Goal: Task Accomplishment & Management: Complete application form

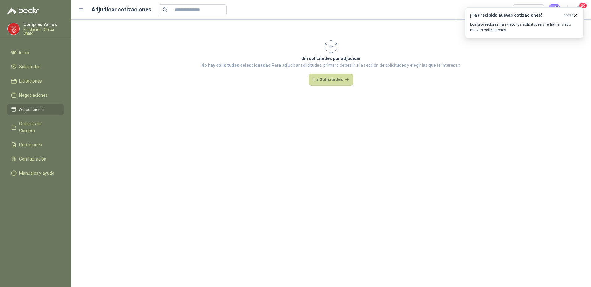
click at [26, 109] on span "Adjudicación" at bounding box center [31, 109] width 25 height 7
click at [578, 16] on icon "button" at bounding box center [576, 15] width 5 height 5
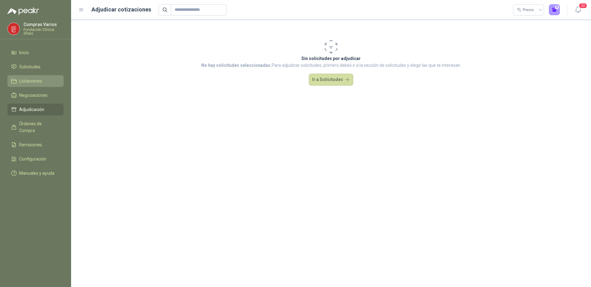
click at [29, 78] on span "Licitaciones" at bounding box center [30, 81] width 23 height 7
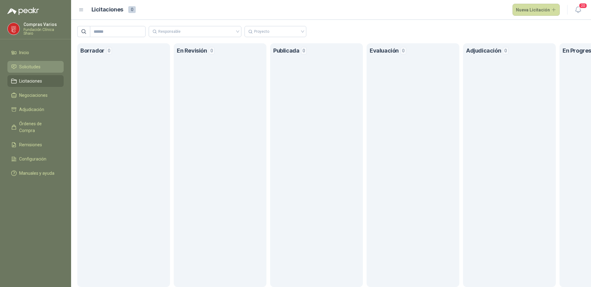
click at [32, 63] on span "Solicitudes" at bounding box center [29, 66] width 21 height 7
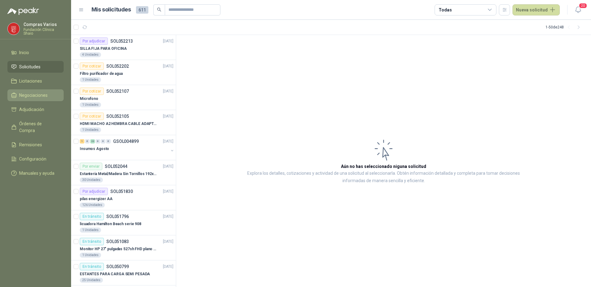
click at [41, 94] on span "Negociaciones" at bounding box center [33, 95] width 28 height 7
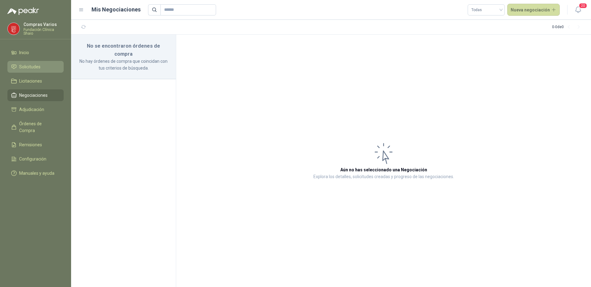
click at [36, 68] on span "Solicitudes" at bounding box center [29, 66] width 21 height 7
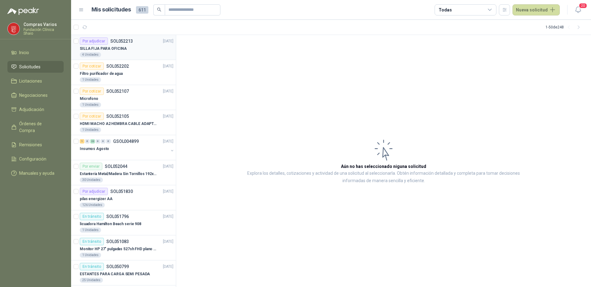
click at [119, 48] on p "SILLA FIJA PARA OFICINA" at bounding box center [103, 49] width 47 height 6
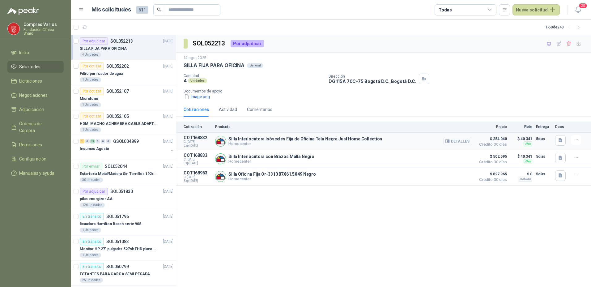
click at [458, 141] on button "Detalles" at bounding box center [458, 141] width 29 height 8
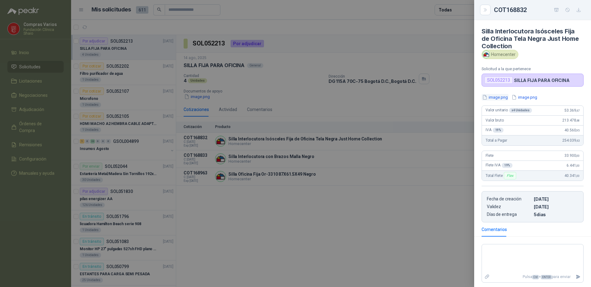
click at [493, 95] on button "image.png" at bounding box center [495, 97] width 27 height 6
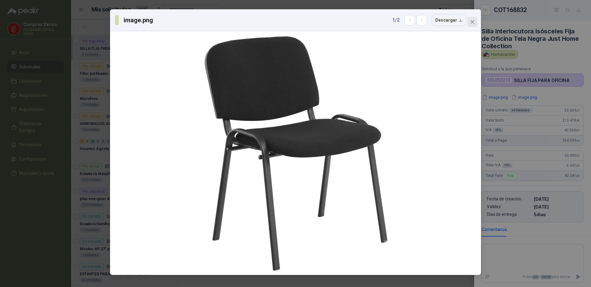
click at [475, 24] on icon "close" at bounding box center [472, 21] width 5 height 5
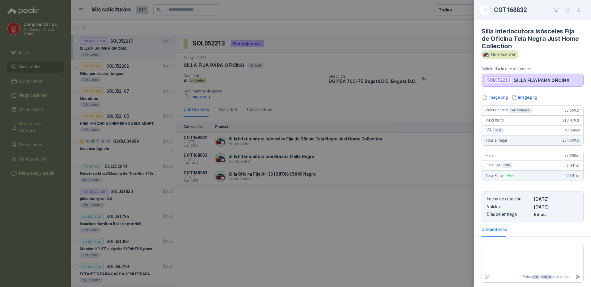
click at [403, 184] on div at bounding box center [295, 143] width 591 height 287
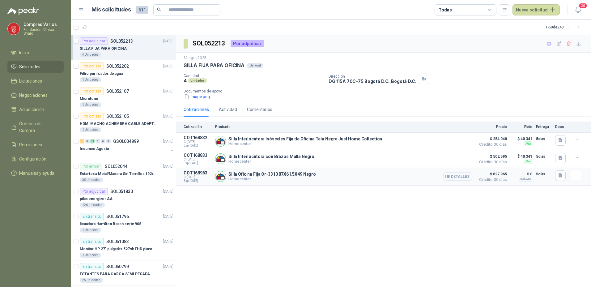
click at [457, 177] on button "Detalles" at bounding box center [458, 176] width 29 height 8
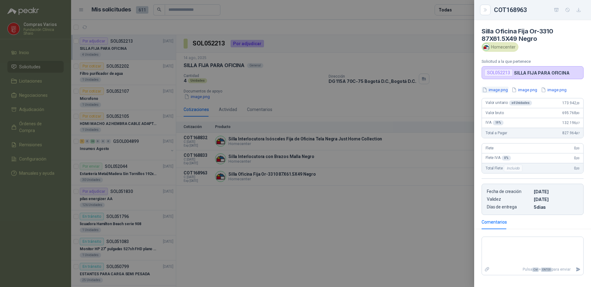
click at [499, 89] on button "image.png" at bounding box center [495, 90] width 27 height 6
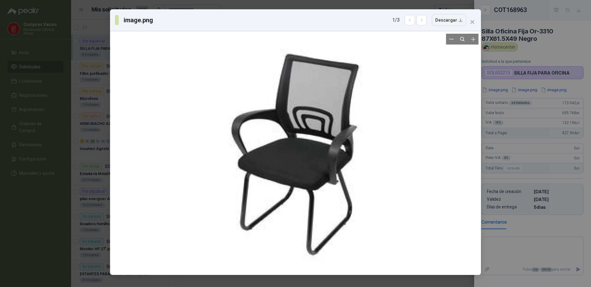
drag, startPoint x: 364, startPoint y: 188, endPoint x: 353, endPoint y: 182, distance: 13.0
click at [364, 188] on div at bounding box center [295, 153] width 239 height 239
click at [471, 18] on button "Close" at bounding box center [473, 22] width 10 height 10
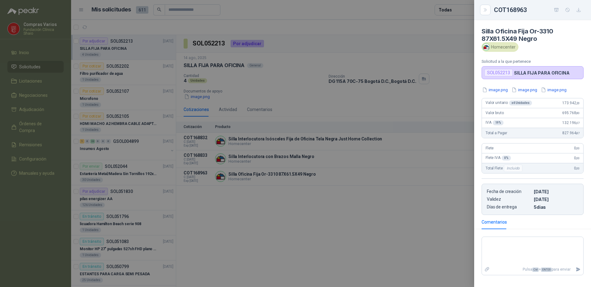
click at [275, 214] on div at bounding box center [295, 143] width 591 height 287
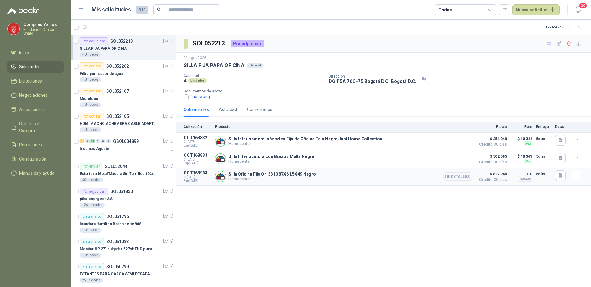
click at [464, 177] on button "Detalles" at bounding box center [458, 176] width 29 height 8
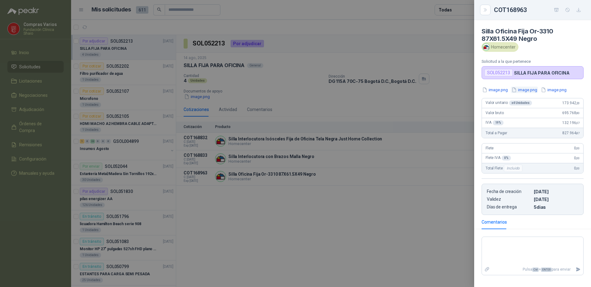
click at [523, 89] on button "image.png" at bounding box center [524, 90] width 27 height 6
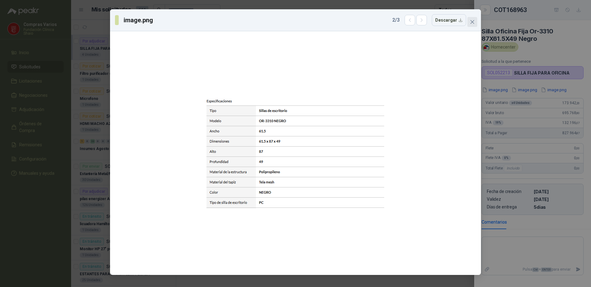
click at [475, 21] on span "Close" at bounding box center [473, 21] width 10 height 5
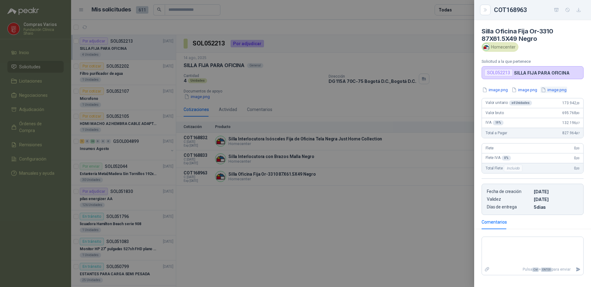
click at [561, 88] on button "image.png" at bounding box center [554, 90] width 27 height 6
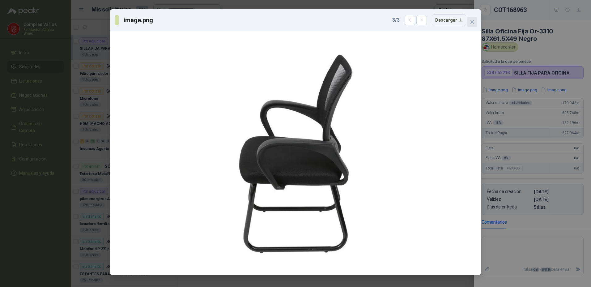
click at [470, 20] on span "Close" at bounding box center [473, 21] width 10 height 5
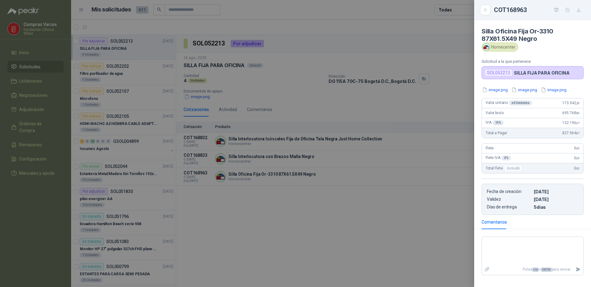
click at [295, 254] on div at bounding box center [295, 143] width 591 height 287
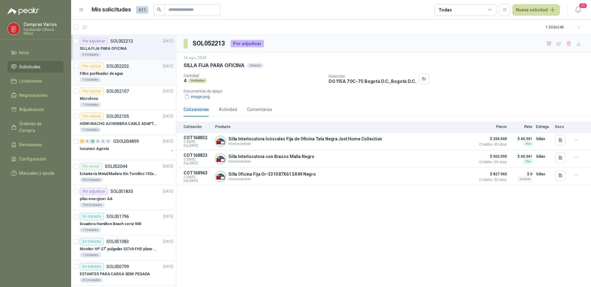
click at [114, 71] on p "Filtro purificador de agua" at bounding box center [101, 74] width 43 height 6
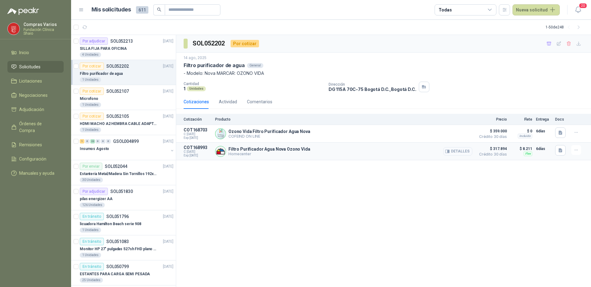
click at [460, 153] on button "Detalles" at bounding box center [458, 151] width 29 height 8
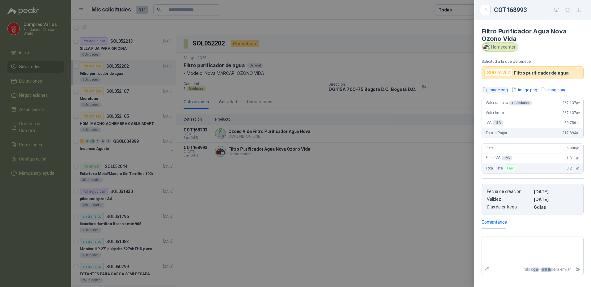
click at [500, 91] on button "image.png" at bounding box center [495, 90] width 27 height 6
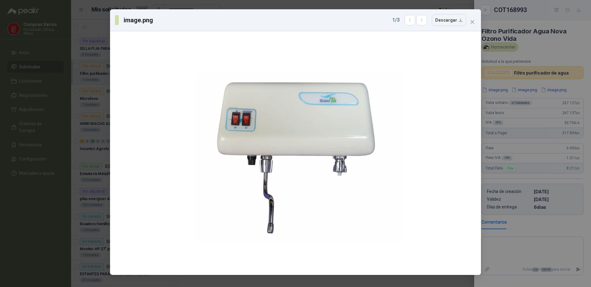
click at [476, 22] on span "Close" at bounding box center [473, 21] width 10 height 5
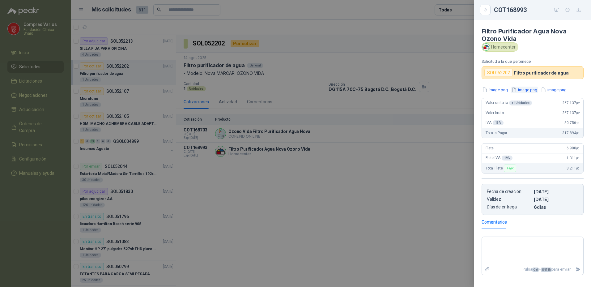
click at [528, 91] on button "image.png" at bounding box center [524, 90] width 27 height 6
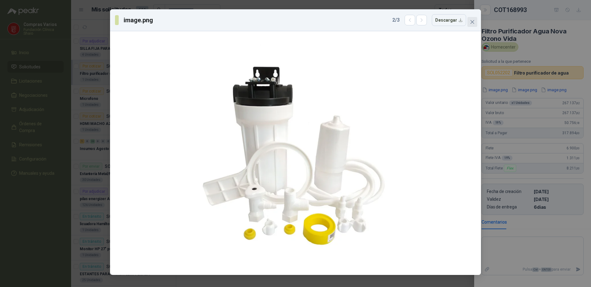
click at [474, 19] on icon "close" at bounding box center [472, 21] width 5 height 5
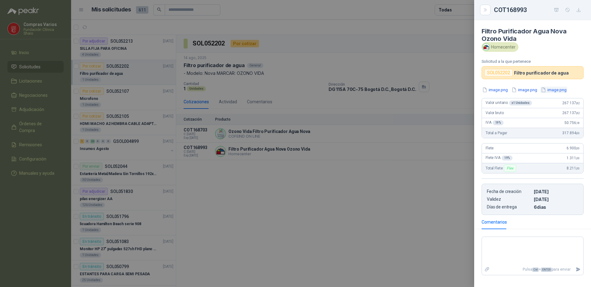
click at [548, 87] on button "image.png" at bounding box center [554, 90] width 27 height 6
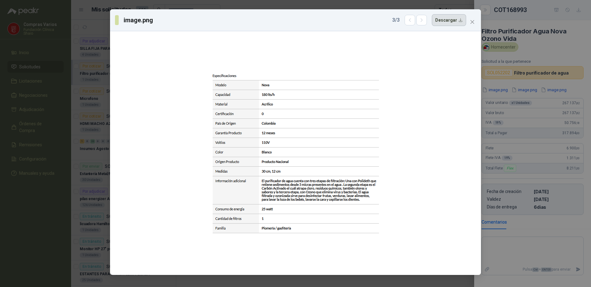
click at [443, 26] on button "Descargar" at bounding box center [449, 20] width 34 height 12
click at [525, 90] on div "image.png 3 / 3 Descargar" at bounding box center [295, 143] width 591 height 287
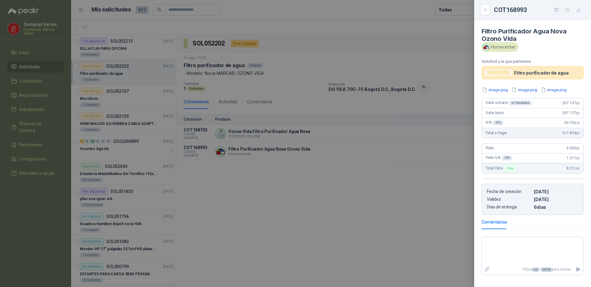
click at [525, 90] on button "image.png" at bounding box center [524, 90] width 27 height 6
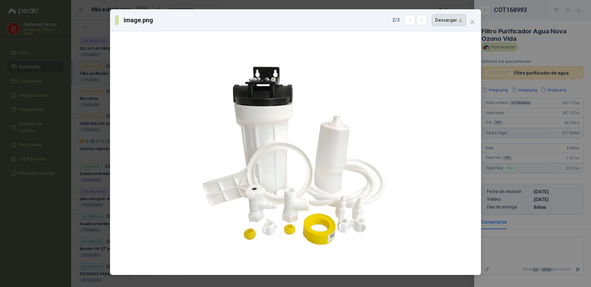
click at [438, 24] on button "Descargar" at bounding box center [449, 20] width 34 height 12
click at [500, 91] on div "image.png 2 / 3 Descargar" at bounding box center [295, 143] width 591 height 287
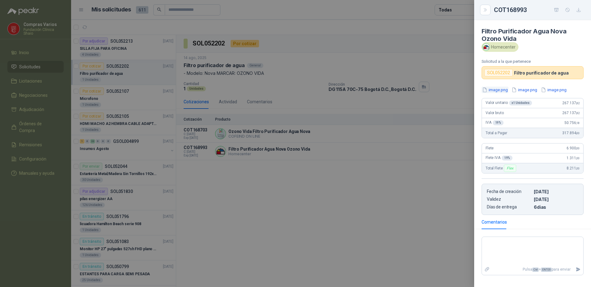
click at [500, 91] on button "image.png" at bounding box center [495, 90] width 27 height 6
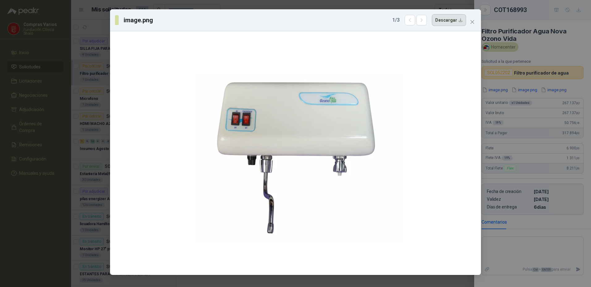
click at [449, 21] on button "Descargar" at bounding box center [449, 20] width 34 height 12
click at [471, 24] on icon "close" at bounding box center [473, 22] width 4 height 4
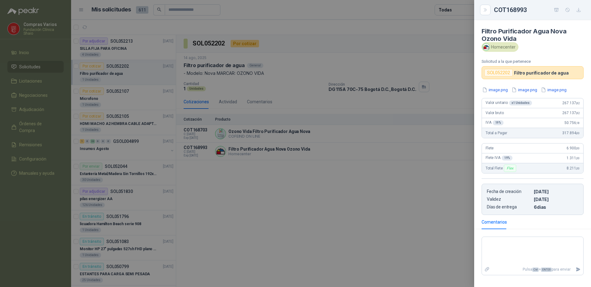
click at [274, 200] on div at bounding box center [295, 143] width 591 height 287
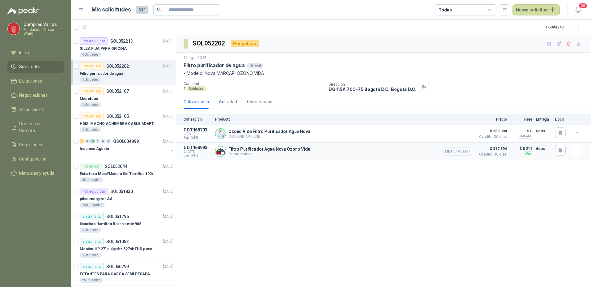
click at [462, 153] on button "Detalles" at bounding box center [458, 151] width 29 height 8
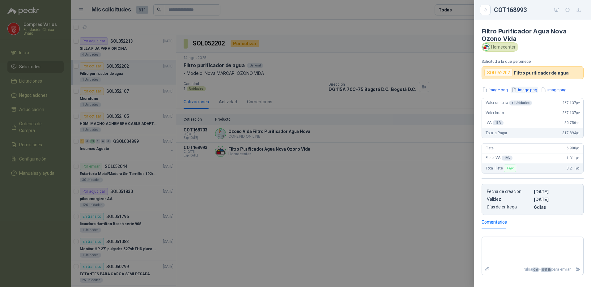
click at [526, 89] on button "image.png" at bounding box center [524, 90] width 27 height 6
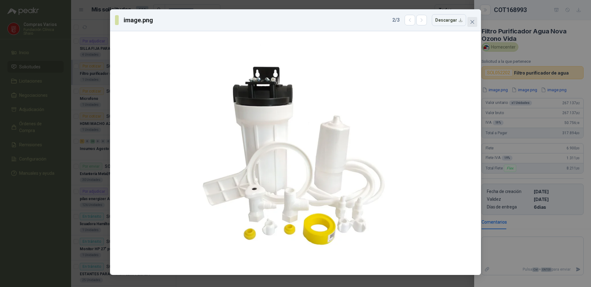
click at [470, 22] on icon "close" at bounding box center [472, 21] width 5 height 5
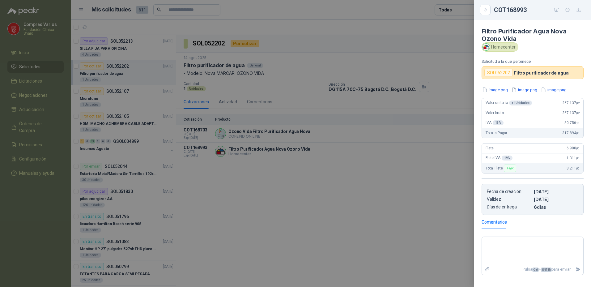
click at [418, 219] on div at bounding box center [295, 143] width 591 height 287
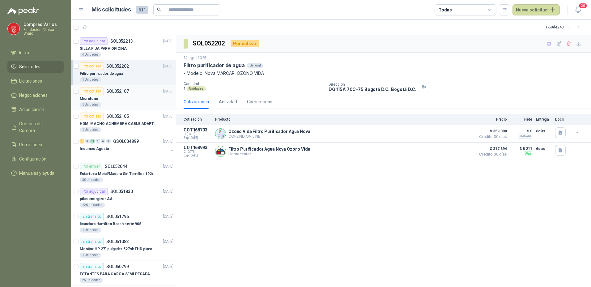
click at [117, 93] on p "SOL052107" at bounding box center [117, 91] width 23 height 4
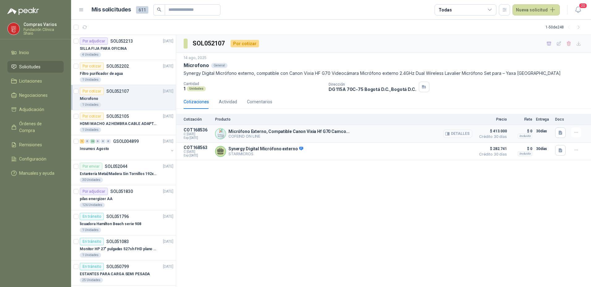
click at [461, 135] on button "Detalles" at bounding box center [458, 134] width 29 height 8
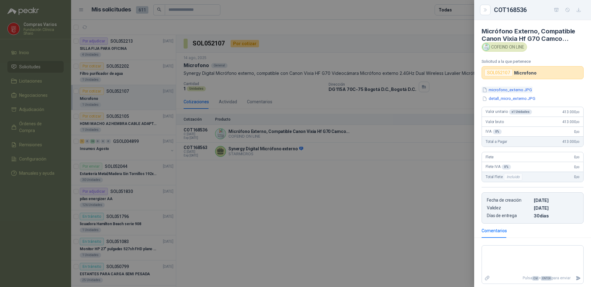
click at [494, 91] on button "microfono_externo.JPG" at bounding box center [507, 90] width 51 height 6
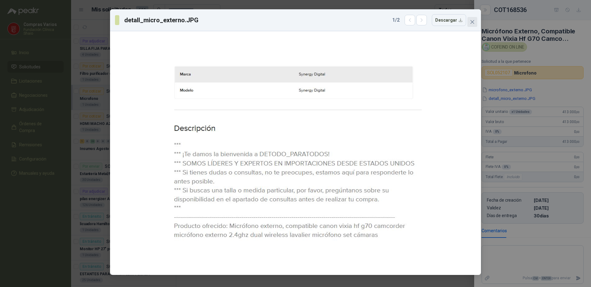
click at [472, 20] on icon "close" at bounding box center [472, 21] width 5 height 5
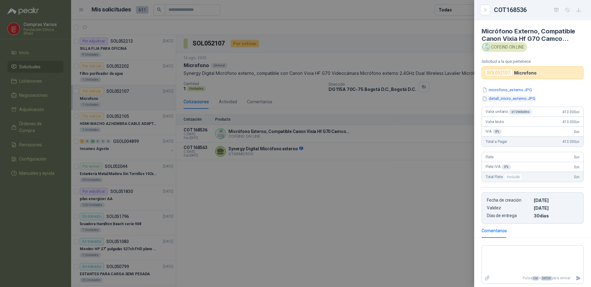
click at [492, 97] on button "detall_micro_externo.JPG" at bounding box center [509, 99] width 54 height 6
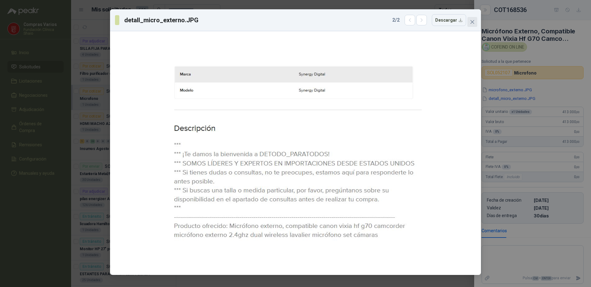
click at [471, 24] on icon "close" at bounding box center [472, 21] width 5 height 5
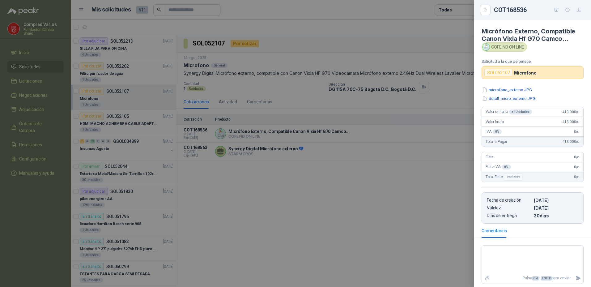
click at [279, 186] on div at bounding box center [295, 143] width 591 height 287
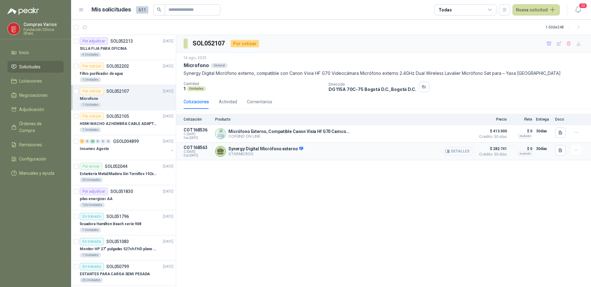
click at [457, 150] on button "Detalles" at bounding box center [458, 151] width 29 height 8
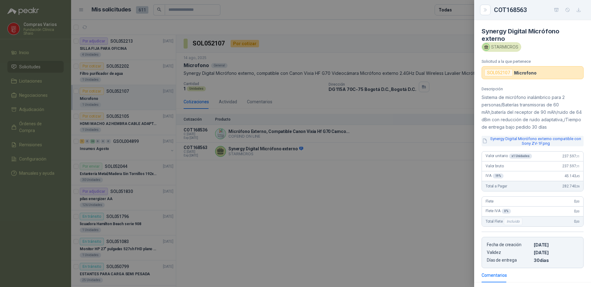
click at [498, 146] on button "Synergy Digital Micrófono externo compatible con Sony ZV-1F.png" at bounding box center [533, 141] width 102 height 11
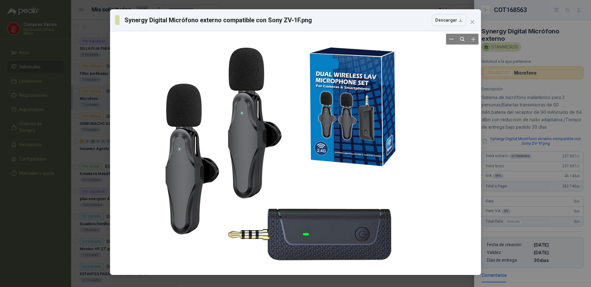
click at [454, 182] on div at bounding box center [296, 153] width 366 height 239
click at [471, 22] on icon "close" at bounding box center [472, 21] width 5 height 5
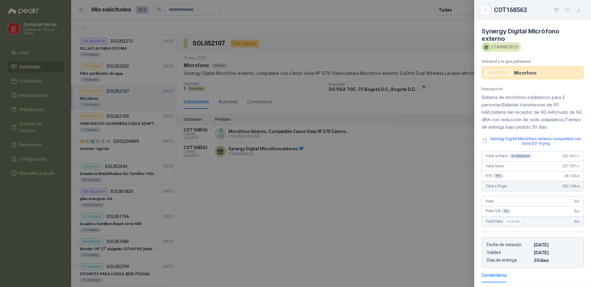
click at [123, 122] on div at bounding box center [295, 143] width 591 height 287
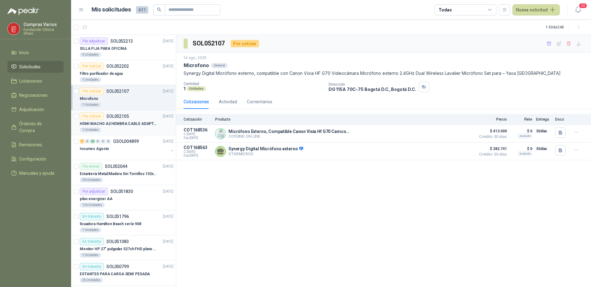
click at [141, 126] on p "HDMI MACHO A2 HEMBRA CABLE ADAPTADOR CONVERTIDOR FOR MONIT" at bounding box center [118, 124] width 77 height 6
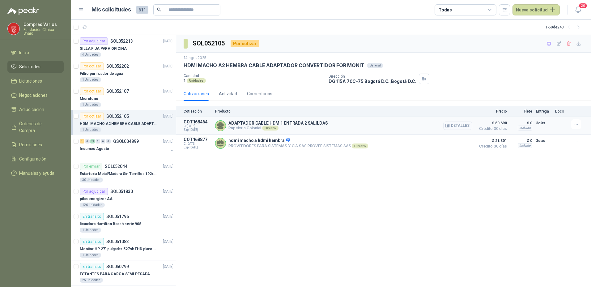
click at [463, 127] on button "Detalles" at bounding box center [458, 126] width 29 height 8
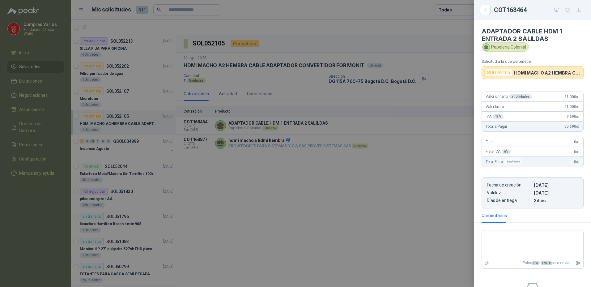
click at [373, 192] on div at bounding box center [295, 143] width 591 height 287
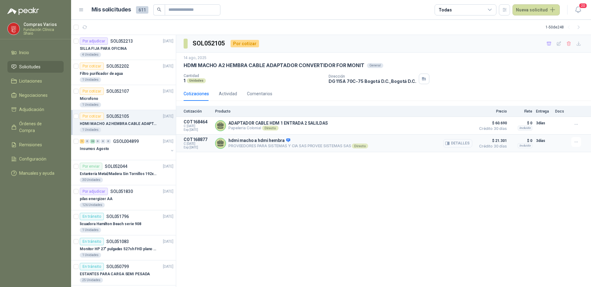
click at [456, 143] on button "Detalles" at bounding box center [458, 143] width 29 height 8
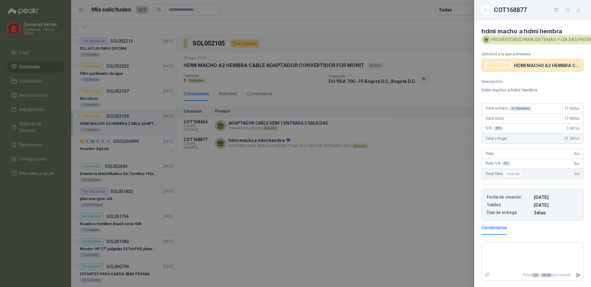
click at [390, 194] on div at bounding box center [295, 143] width 591 height 287
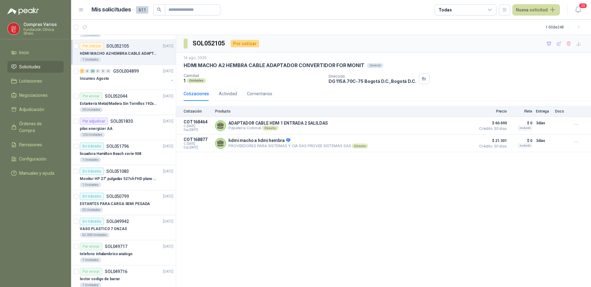
scroll to position [62, 0]
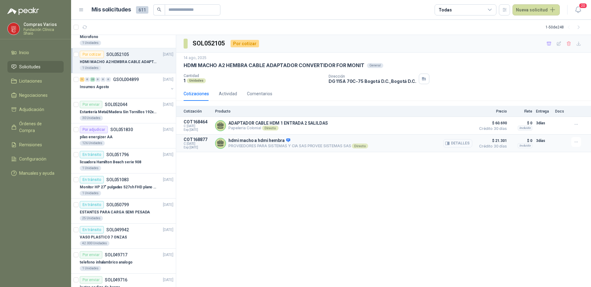
click at [449, 141] on button "Detalles" at bounding box center [458, 143] width 29 height 8
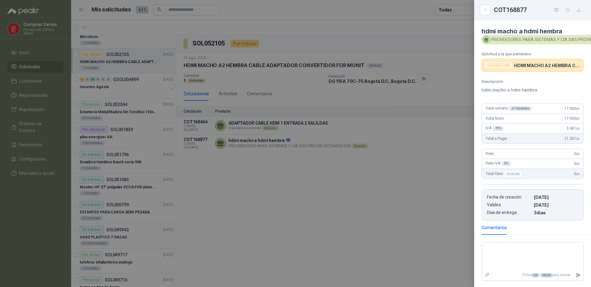
click at [434, 215] on div at bounding box center [295, 143] width 591 height 287
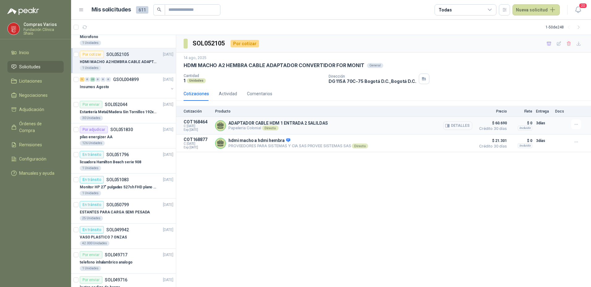
click at [464, 126] on button "Detalles" at bounding box center [458, 126] width 29 height 8
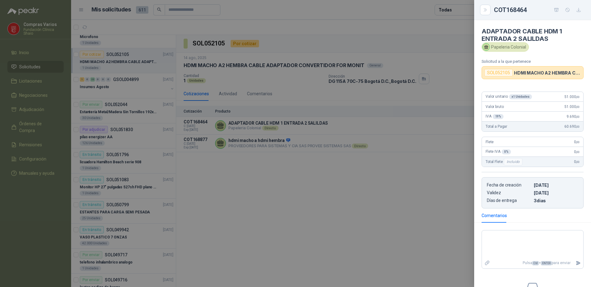
click at [434, 213] on div at bounding box center [295, 143] width 591 height 287
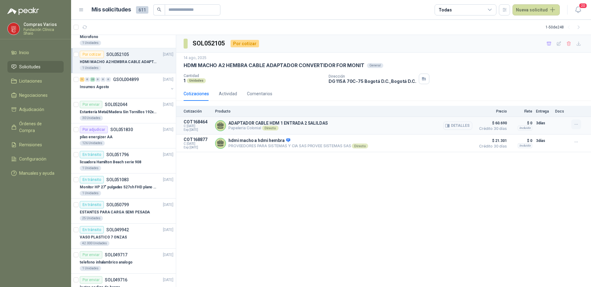
click at [576, 125] on icon "button" at bounding box center [576, 124] width 5 height 5
click at [559, 100] on button "Añadir" at bounding box center [564, 100] width 49 height 10
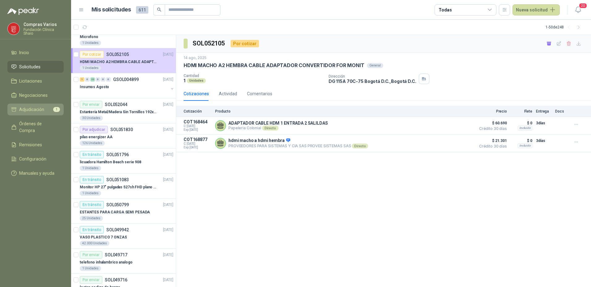
click at [22, 107] on span "Adjudicación" at bounding box center [31, 109] width 25 height 7
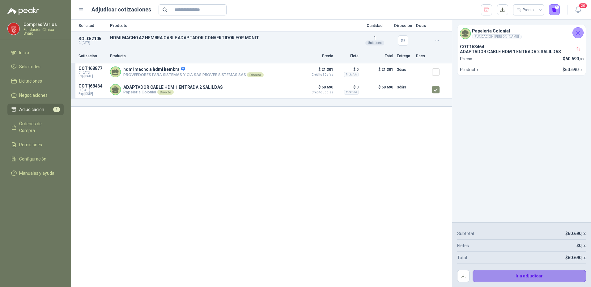
click at [521, 279] on button "Ir a adjudicar" at bounding box center [530, 276] width 114 height 12
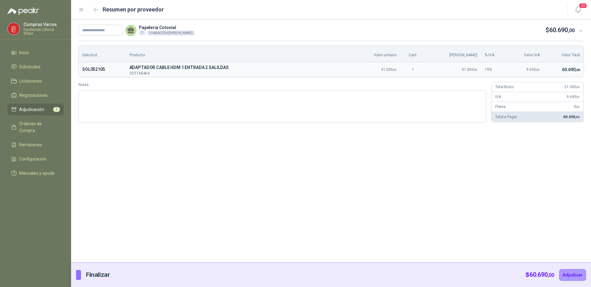
drag, startPoint x: 259, startPoint y: 153, endPoint x: 253, endPoint y: 155, distance: 6.0
click at [256, 156] on div "Papeleria Colonial 1 FUNDACIÓN ABOOD SHAIO $ 60.690 ,00 Solicitud Producto Valo…" at bounding box center [331, 141] width 520 height 243
click at [97, 32] on input "text" at bounding box center [101, 30] width 45 height 11
type input "********"
click at [174, 166] on div "******** Papeleria Colonial 1 FUNDACIÓN ABOOD SHAIO $ 60.690 ,00 Solicitud Prod…" at bounding box center [331, 141] width 520 height 243
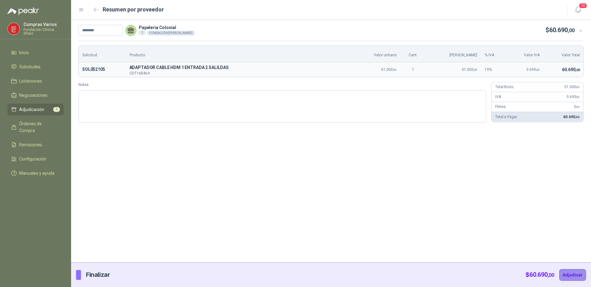
click at [571, 275] on button "Adjudicar" at bounding box center [573, 275] width 27 height 12
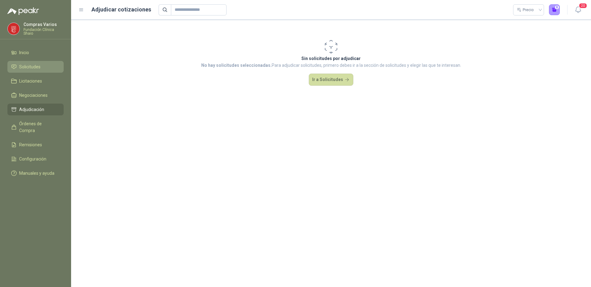
click at [35, 67] on span "Solicitudes" at bounding box center [29, 66] width 21 height 7
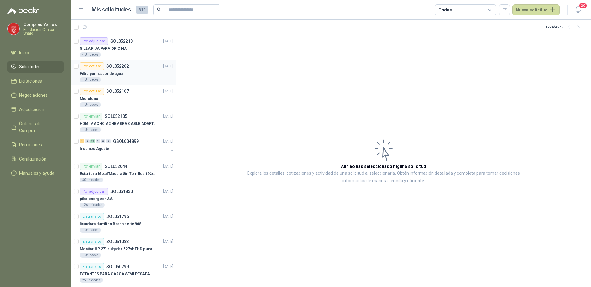
click at [140, 78] on div "1 Unidades" at bounding box center [127, 79] width 94 height 5
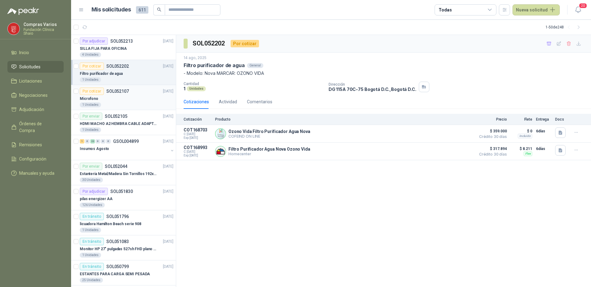
click at [112, 94] on div "Por cotizar SOL052107" at bounding box center [104, 91] width 49 height 7
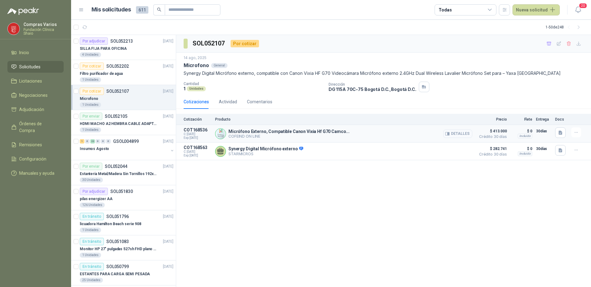
click at [467, 133] on button "Detalles" at bounding box center [458, 134] width 29 height 8
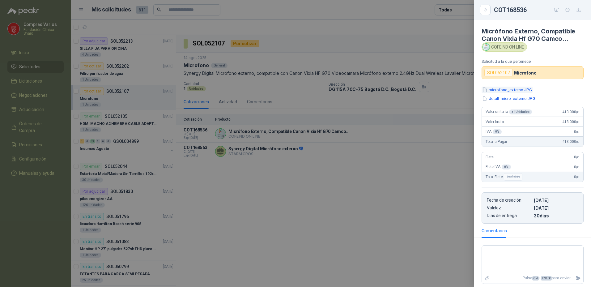
click at [522, 88] on button "microfono_externo.JPG" at bounding box center [507, 90] width 51 height 6
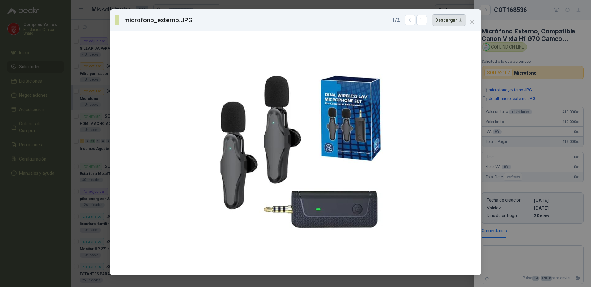
click at [453, 18] on button "Descargar" at bounding box center [449, 20] width 34 height 12
click at [551, 91] on div "microfono_externo.JPG 1 / 2 Descargar" at bounding box center [295, 143] width 591 height 287
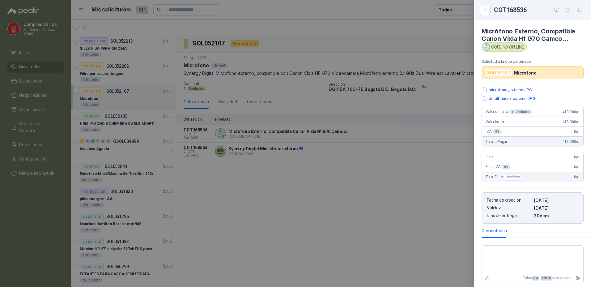
click at [424, 157] on div at bounding box center [295, 143] width 591 height 287
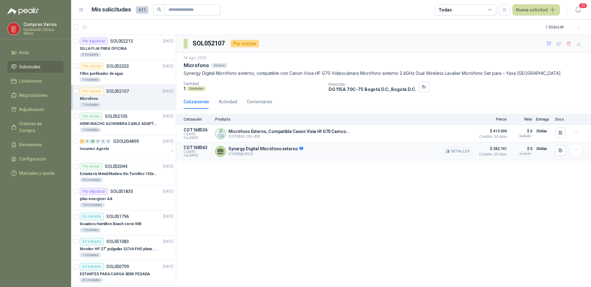
click at [464, 151] on button "Detalles" at bounding box center [458, 151] width 29 height 8
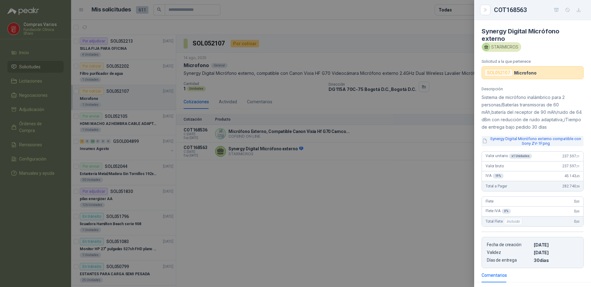
click at [523, 145] on button "Synergy Digital Micrófono externo compatible con Sony ZV-1F.png" at bounding box center [533, 141] width 102 height 11
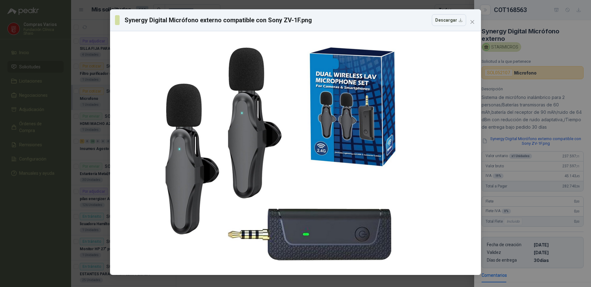
click at [385, 5] on div "Synergy Digital Micrófono externo compatible con Sony ZV-1F.png Descargar" at bounding box center [295, 143] width 591 height 287
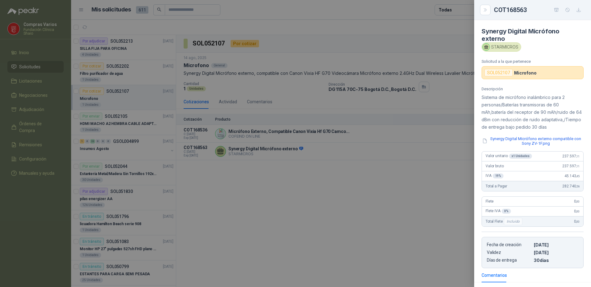
click at [426, 218] on div at bounding box center [295, 143] width 591 height 287
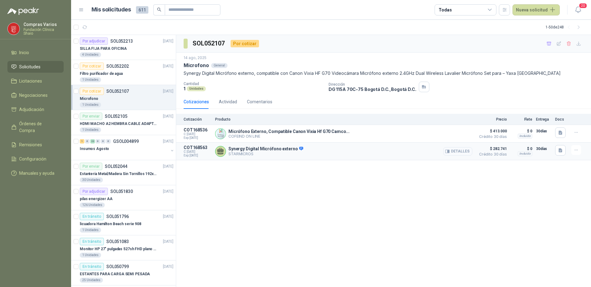
click at [460, 152] on button "Detalles" at bounding box center [458, 151] width 29 height 8
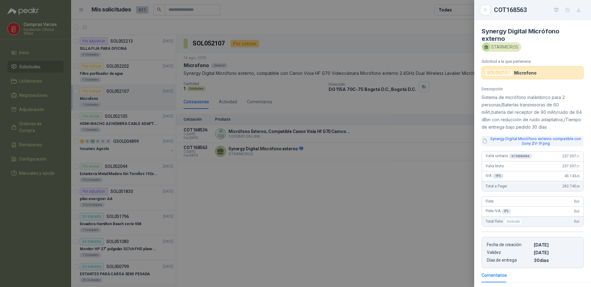
click at [550, 146] on button "Synergy Digital Micrófono externo compatible con Sony ZV-1F.png" at bounding box center [533, 141] width 102 height 11
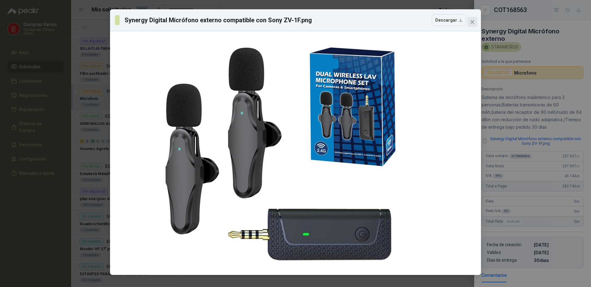
click at [476, 24] on span "Close" at bounding box center [473, 21] width 10 height 5
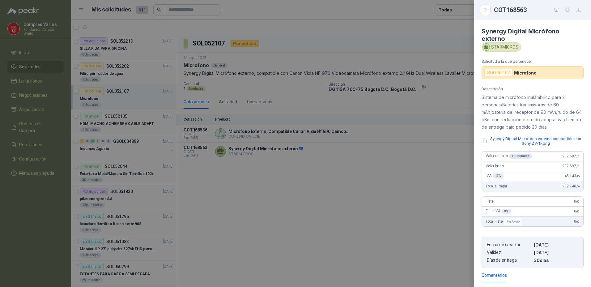
click at [443, 181] on div at bounding box center [295, 143] width 591 height 287
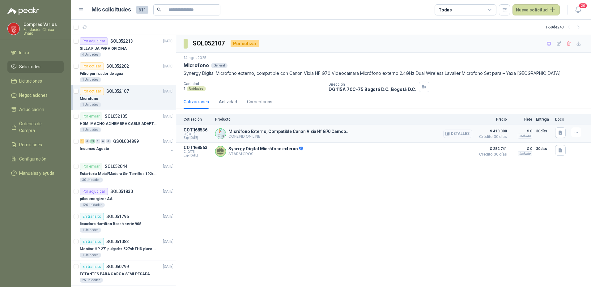
click at [462, 135] on button "Detalles" at bounding box center [458, 134] width 29 height 8
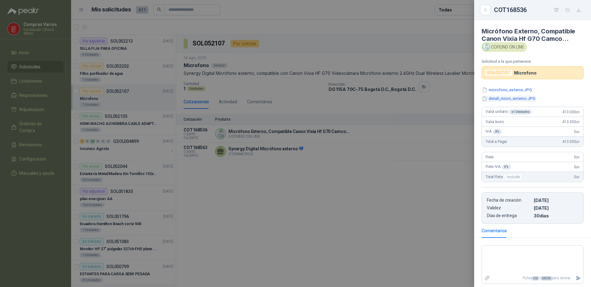
click at [504, 98] on button "detall_micro_externo.JPG" at bounding box center [509, 99] width 54 height 6
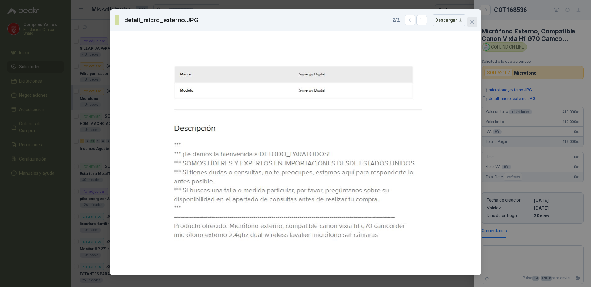
click at [471, 17] on button "Close" at bounding box center [473, 22] width 10 height 10
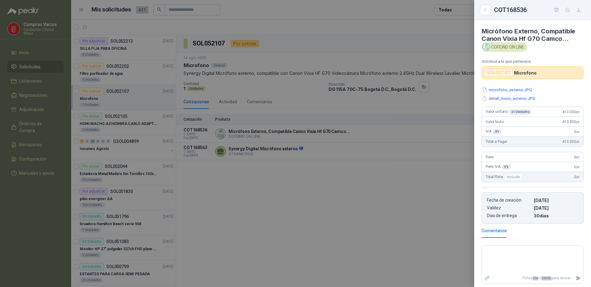
click at [488, 85] on div "Micrófono Externo, Compatible Canon Vixia Hf G70 Camco... COFEIND ON LINE Solic…" at bounding box center [533, 153] width 117 height 267
click at [493, 88] on button "microfono_externo.JPG" at bounding box center [507, 90] width 51 height 6
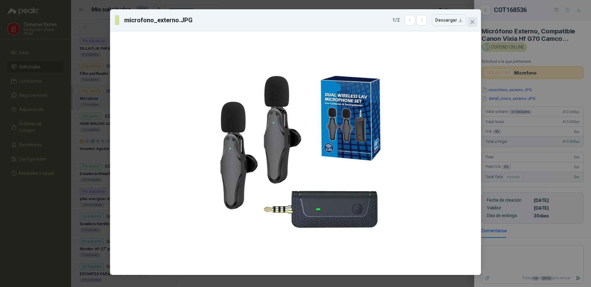
click at [475, 22] on span "Close" at bounding box center [473, 21] width 10 height 5
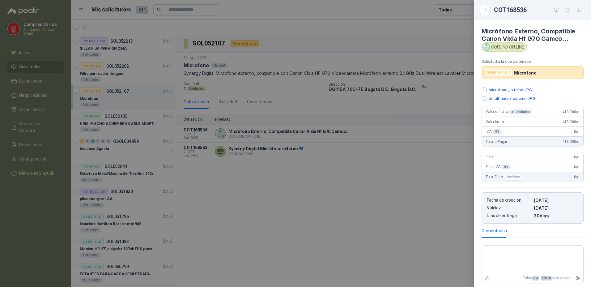
drag, startPoint x: 497, startPoint y: 100, endPoint x: 492, endPoint y: 106, distance: 7.7
click at [497, 101] on button "detall_micro_externo.JPG" at bounding box center [509, 99] width 54 height 6
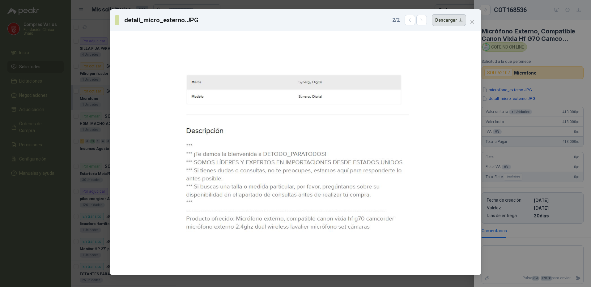
click at [444, 20] on button "Descargar" at bounding box center [449, 20] width 34 height 12
click at [419, 202] on div at bounding box center [296, 153] width 366 height 239
click at [451, 19] on button "Descargar" at bounding box center [449, 20] width 34 height 12
click at [439, 195] on div at bounding box center [296, 153] width 366 height 239
click at [475, 22] on icon "close" at bounding box center [472, 21] width 5 height 5
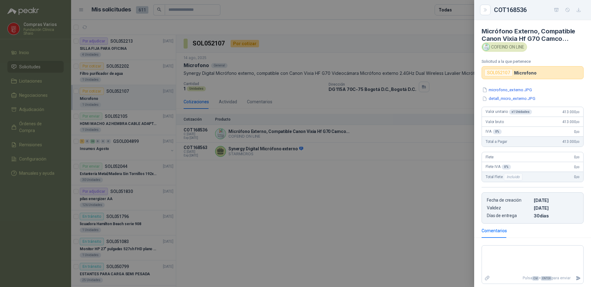
click at [251, 211] on div at bounding box center [295, 143] width 591 height 287
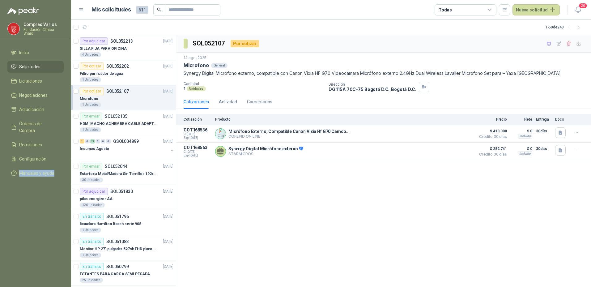
drag, startPoint x: -1, startPoint y: 242, endPoint x: -1, endPoint y: 246, distance: 3.4
click at [0, 246] on html "Compras Varios Fundación Clínica Shaio Inicio Solicitudes Licitaciones Negociac…" at bounding box center [295, 143] width 591 height 287
